Goal: Information Seeking & Learning: Check status

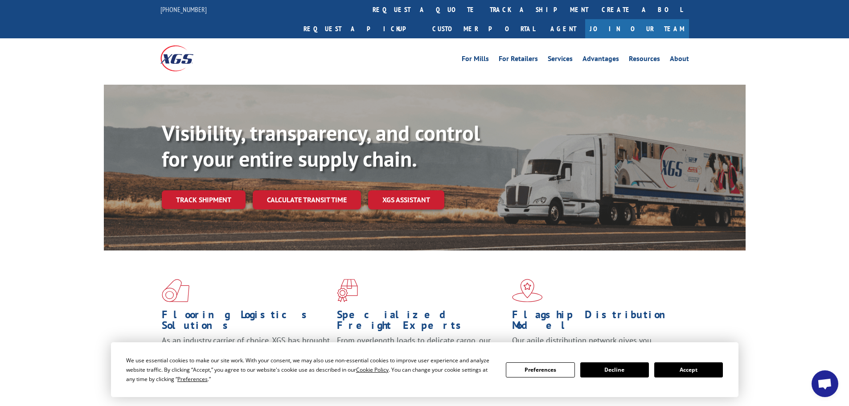
drag, startPoint x: 404, startPoint y: 9, endPoint x: 402, endPoint y: 26, distance: 17.2
click at [483, 9] on link "track a shipment" at bounding box center [539, 9] width 112 height 19
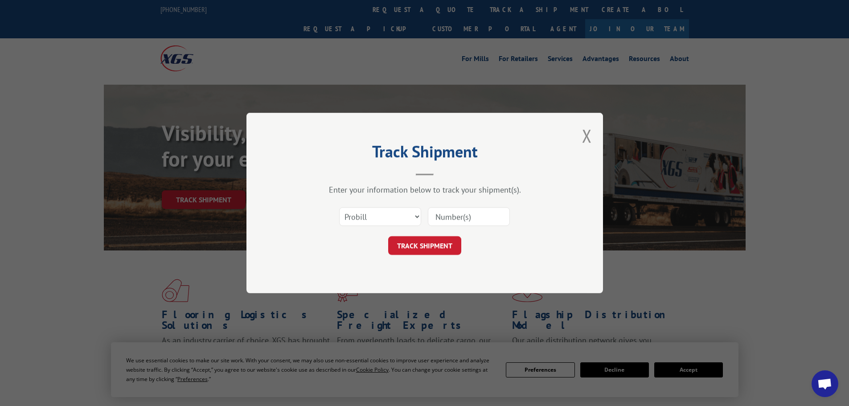
click at [462, 218] on input at bounding box center [469, 216] width 82 height 19
type input "V"
click at [433, 245] on button "TRACK SHIPMENT" at bounding box center [424, 245] width 73 height 19
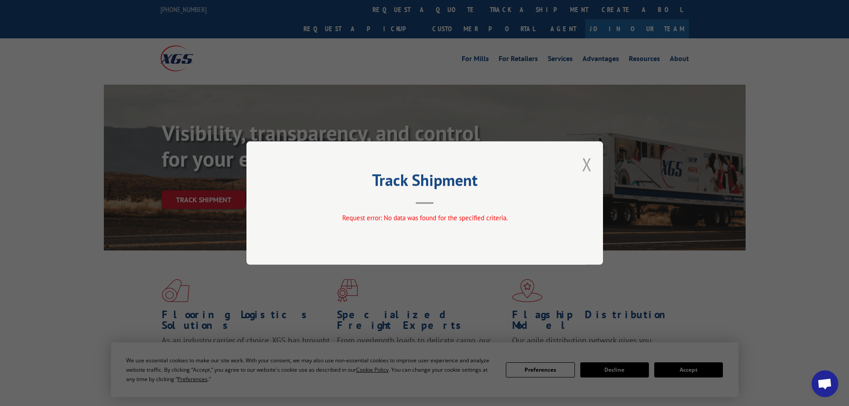
click at [588, 165] on button "Close modal" at bounding box center [587, 164] width 10 height 24
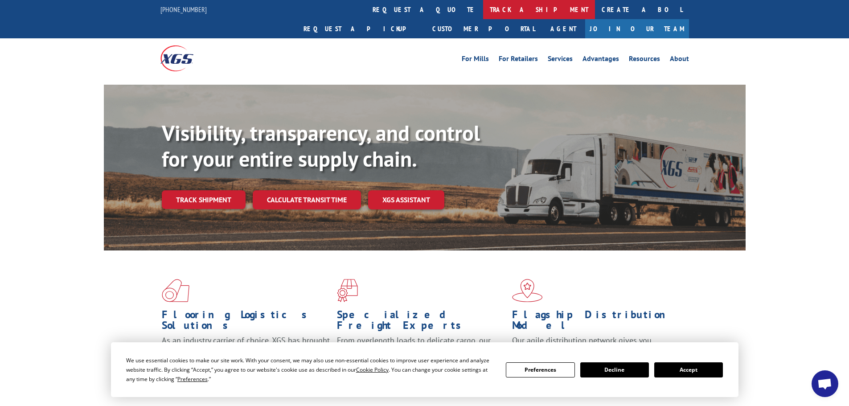
click at [483, 6] on link "track a shipment" at bounding box center [539, 9] width 112 height 19
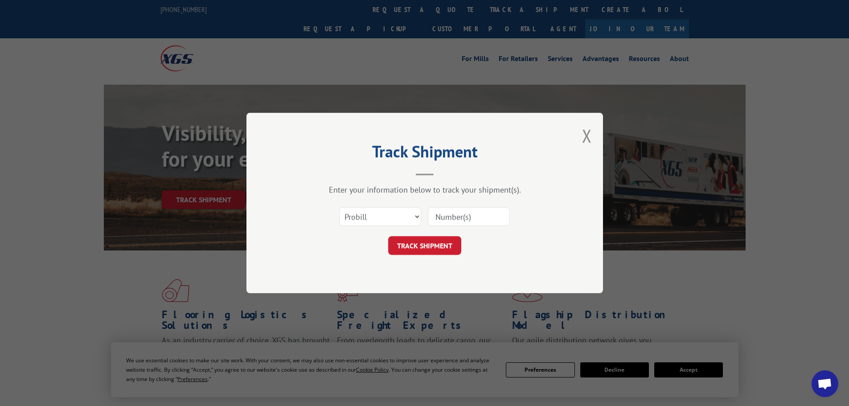
click at [452, 222] on input at bounding box center [469, 216] width 82 height 19
paste input "261601000"
type input "261601000"
click at [433, 248] on button "TRACK SHIPMENT" at bounding box center [424, 245] width 73 height 19
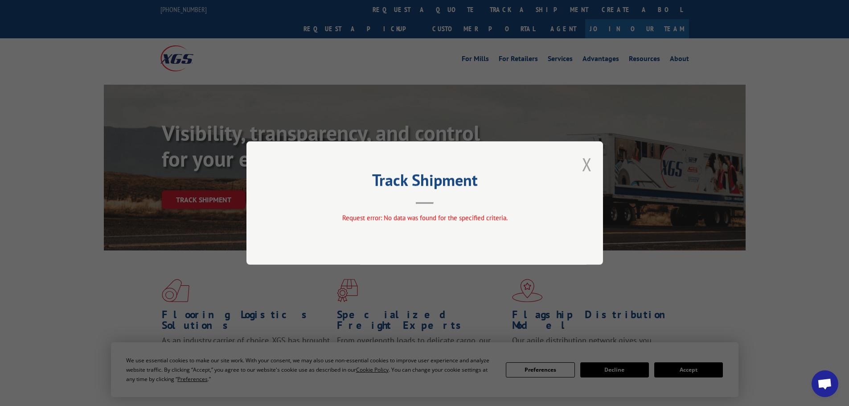
click at [588, 165] on button "Close modal" at bounding box center [587, 164] width 10 height 24
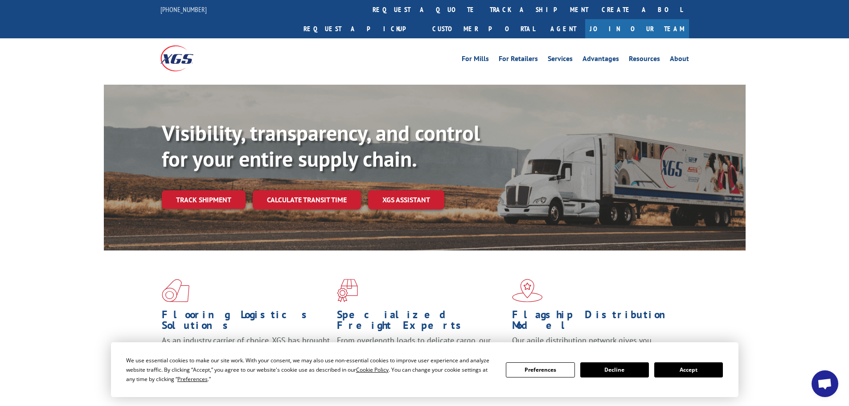
click at [483, 1] on link "track a shipment" at bounding box center [539, 9] width 112 height 19
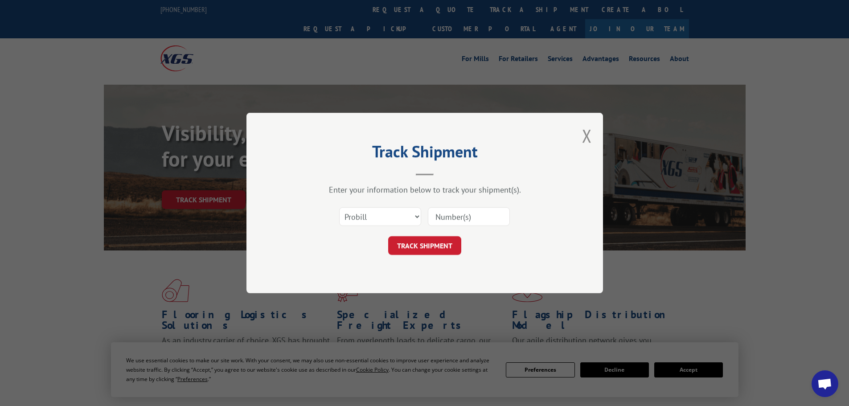
click at [456, 218] on input at bounding box center [469, 216] width 82 height 19
paste input "261601000"
type input "261601000"
click at [420, 243] on button "TRACK SHIPMENT" at bounding box center [424, 245] width 73 height 19
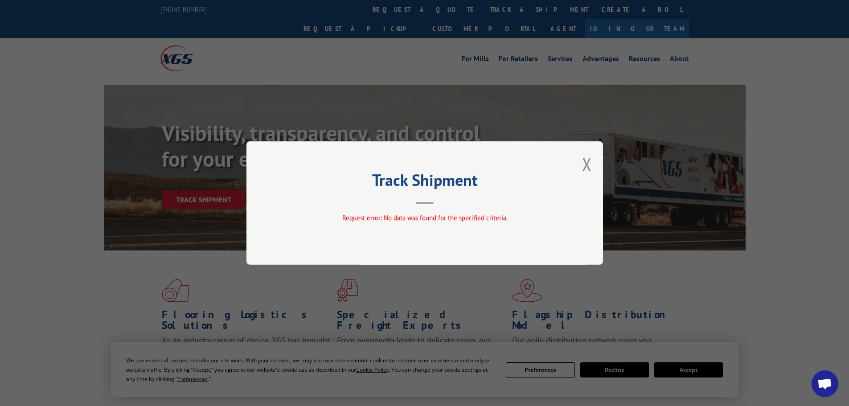
click at [598, 158] on div "Track Shipment Request error: No data was found for the specified criteria." at bounding box center [425, 202] width 357 height 123
click at [587, 167] on button "Close modal" at bounding box center [587, 164] width 10 height 24
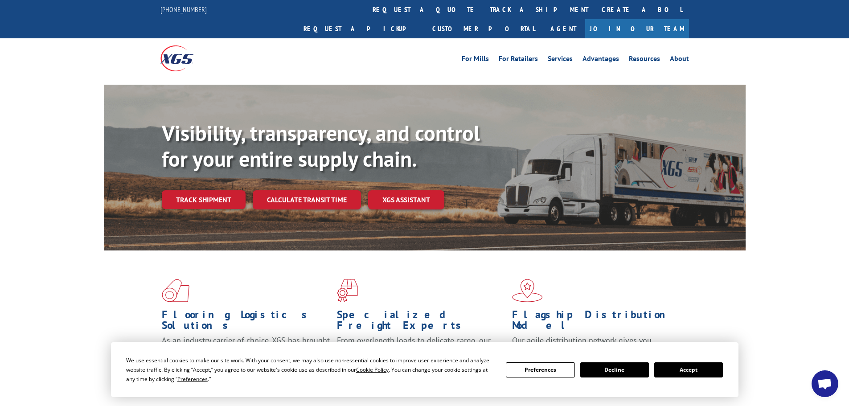
click at [698, 369] on button "Accept" at bounding box center [688, 369] width 69 height 15
